Goal: Information Seeking & Learning: Find specific fact

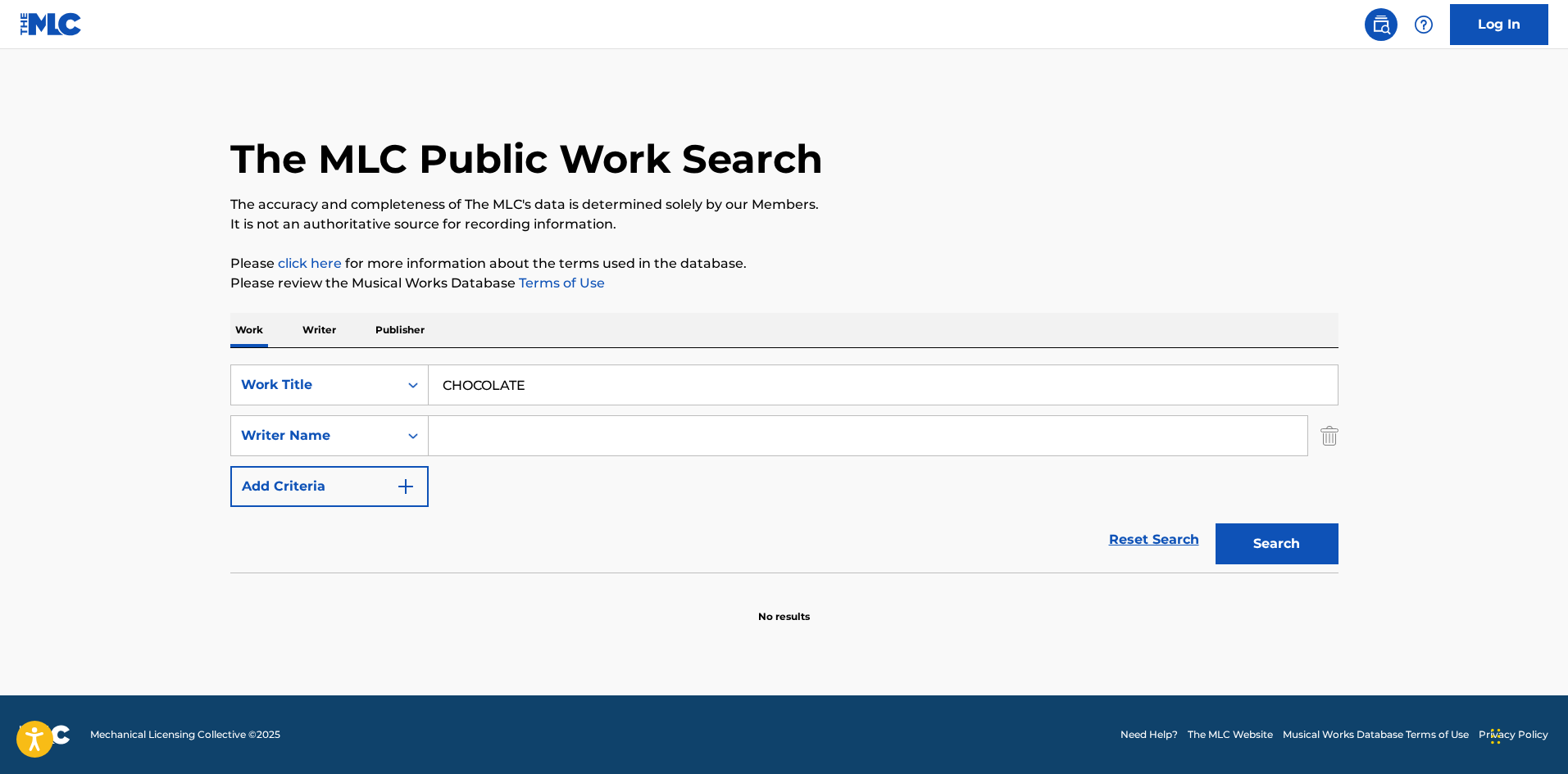
paste input "[PERSON_NAME]"
click at [760, 453] on input "Search Form" at bounding box center [868, 436] width 878 height 39
type input "[PERSON_NAME]"
click at [1278, 567] on div "Search" at bounding box center [1272, 540] width 131 height 66
click at [1275, 549] on button "Search" at bounding box center [1276, 544] width 123 height 41
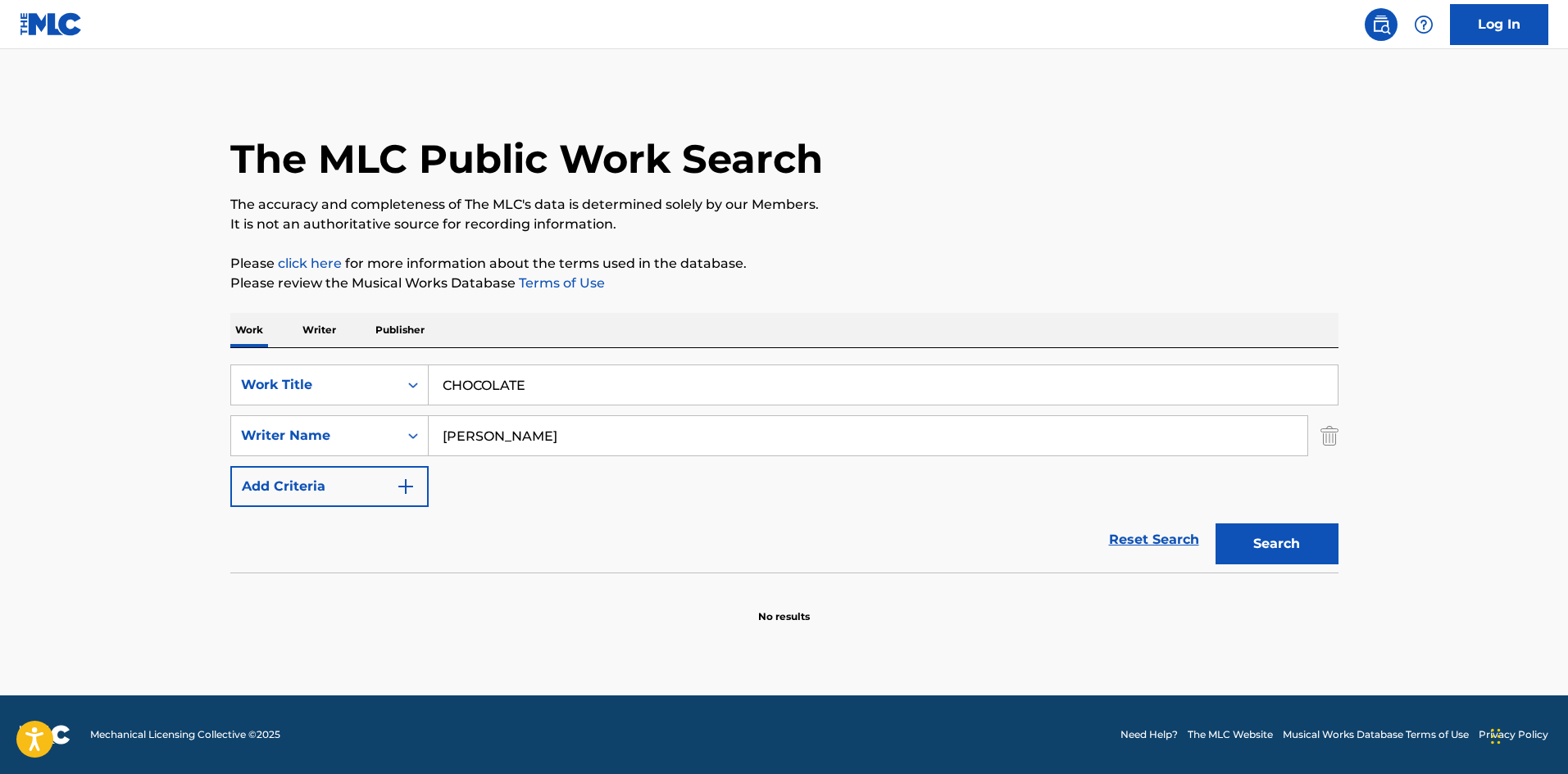
drag, startPoint x: 547, startPoint y: 384, endPoint x: 442, endPoint y: 384, distance: 105.0
click at [442, 384] on input "CHOCOLATE" at bounding box center [883, 386] width 909 height 39
paste input "E DE CHOCOLATE"
type input "E DE CHOCOLATE"
click at [1247, 547] on button "Search" at bounding box center [1276, 544] width 123 height 41
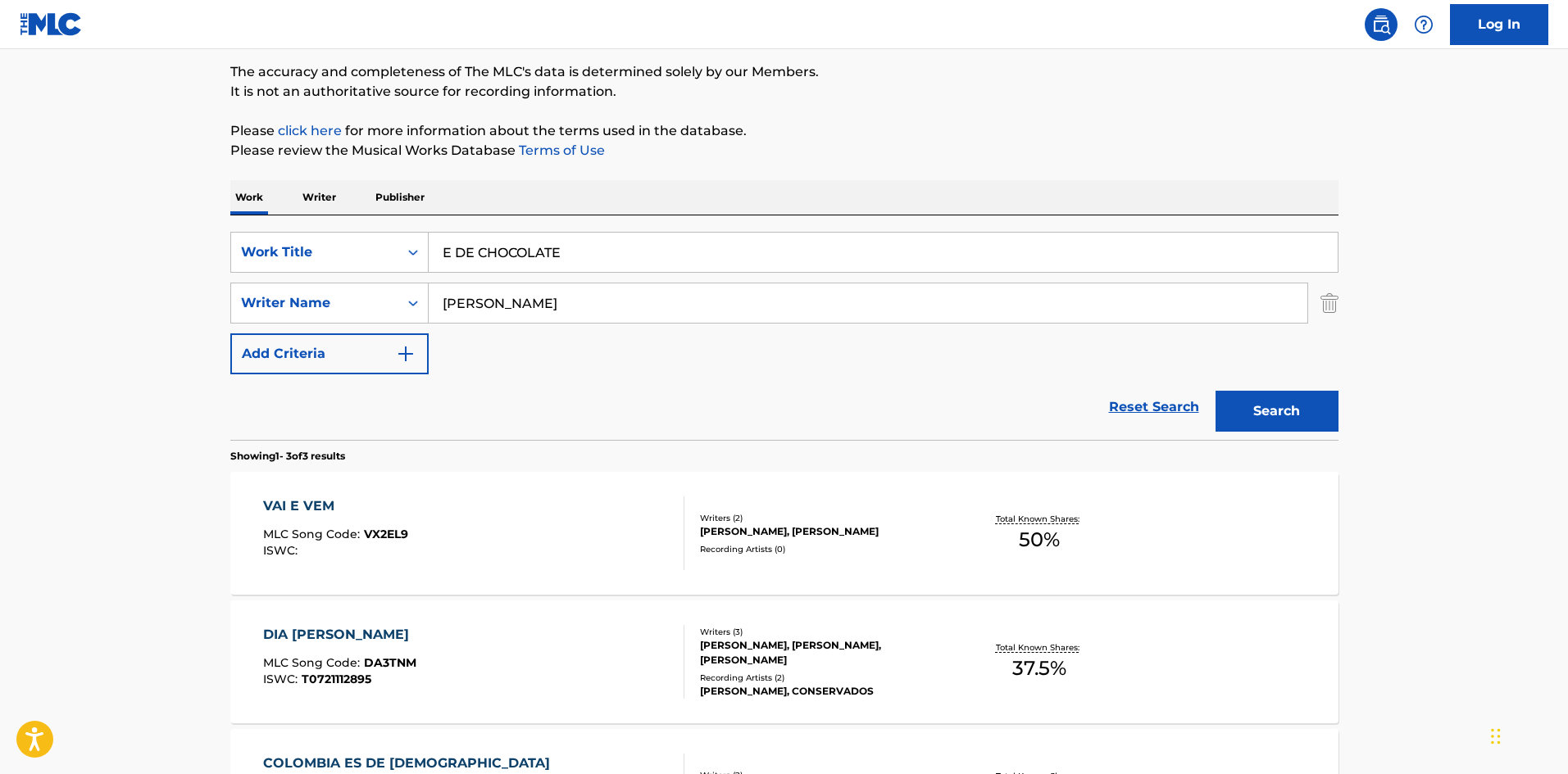
scroll to position [129, 0]
